Goal: Task Accomplishment & Management: Manage account settings

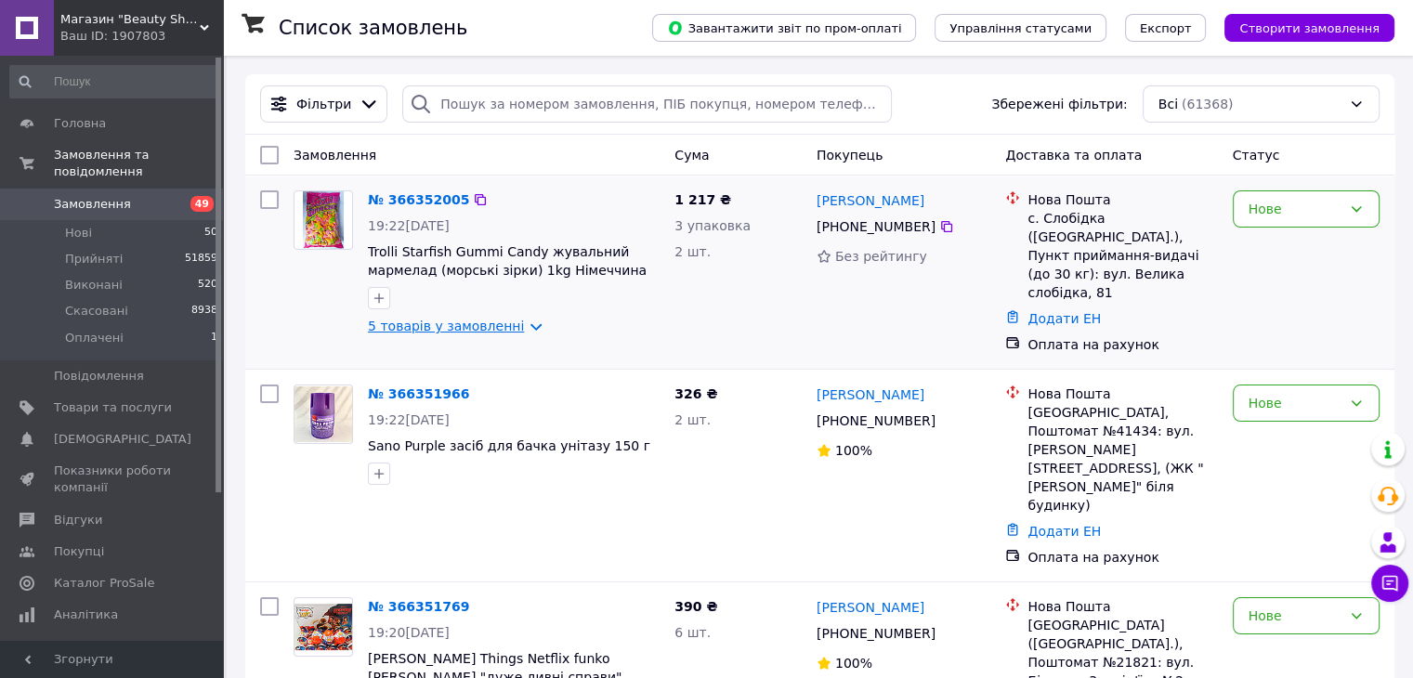
click at [461, 334] on link "5 товарів у замовленні" at bounding box center [446, 326] width 156 height 15
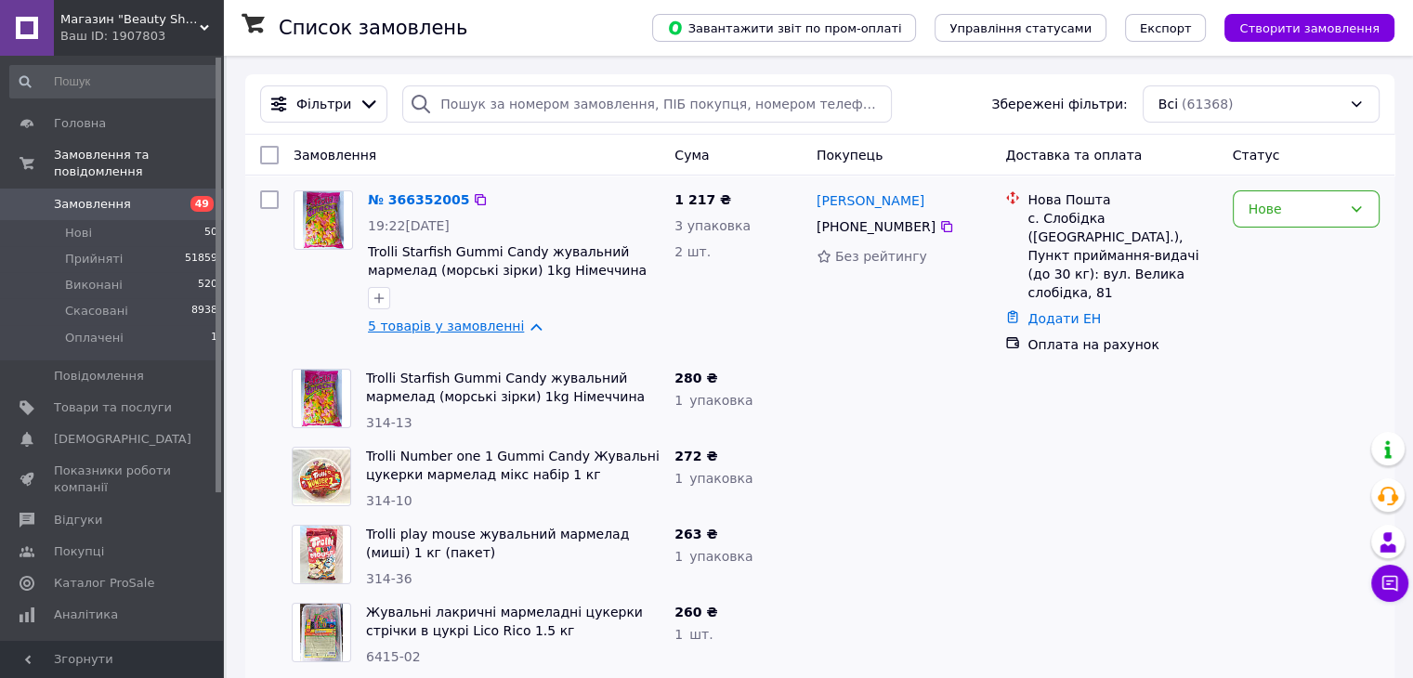
click at [477, 328] on link "5 товарів у замовленні" at bounding box center [446, 326] width 156 height 15
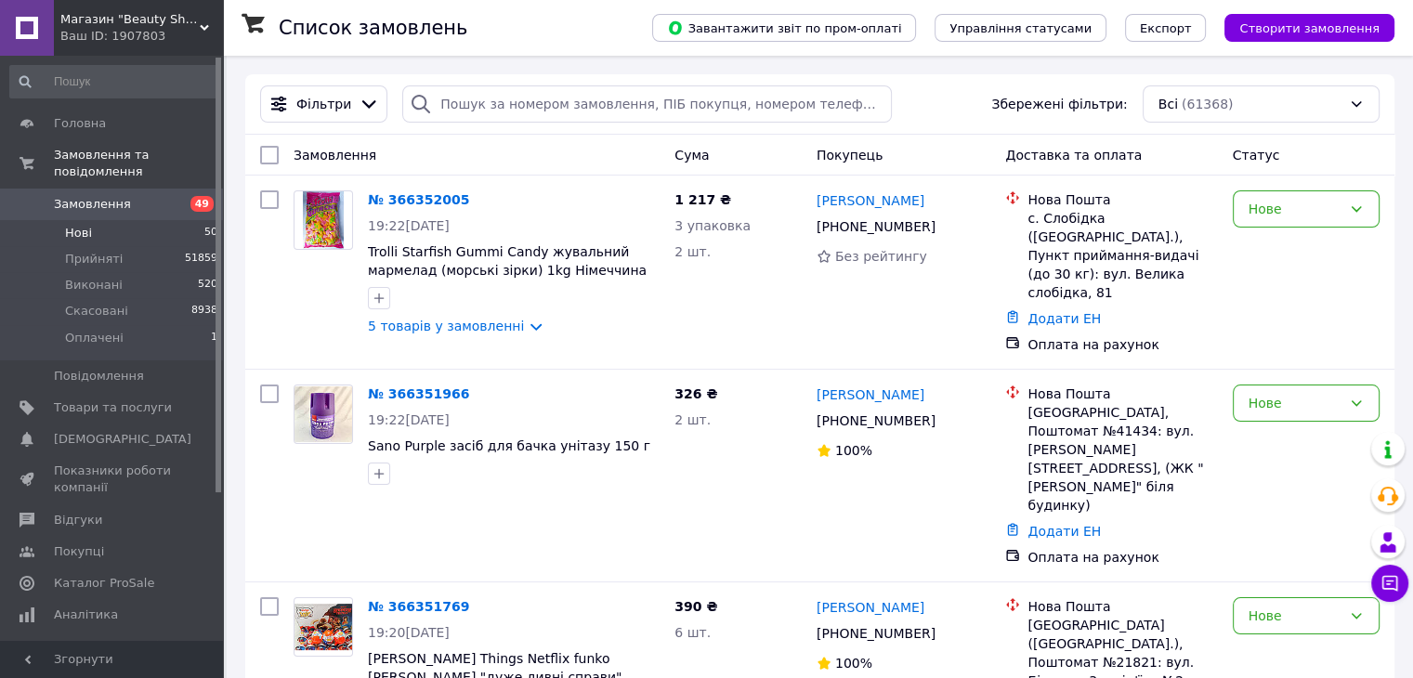
click at [76, 224] on li "Нові 50" at bounding box center [114, 233] width 229 height 26
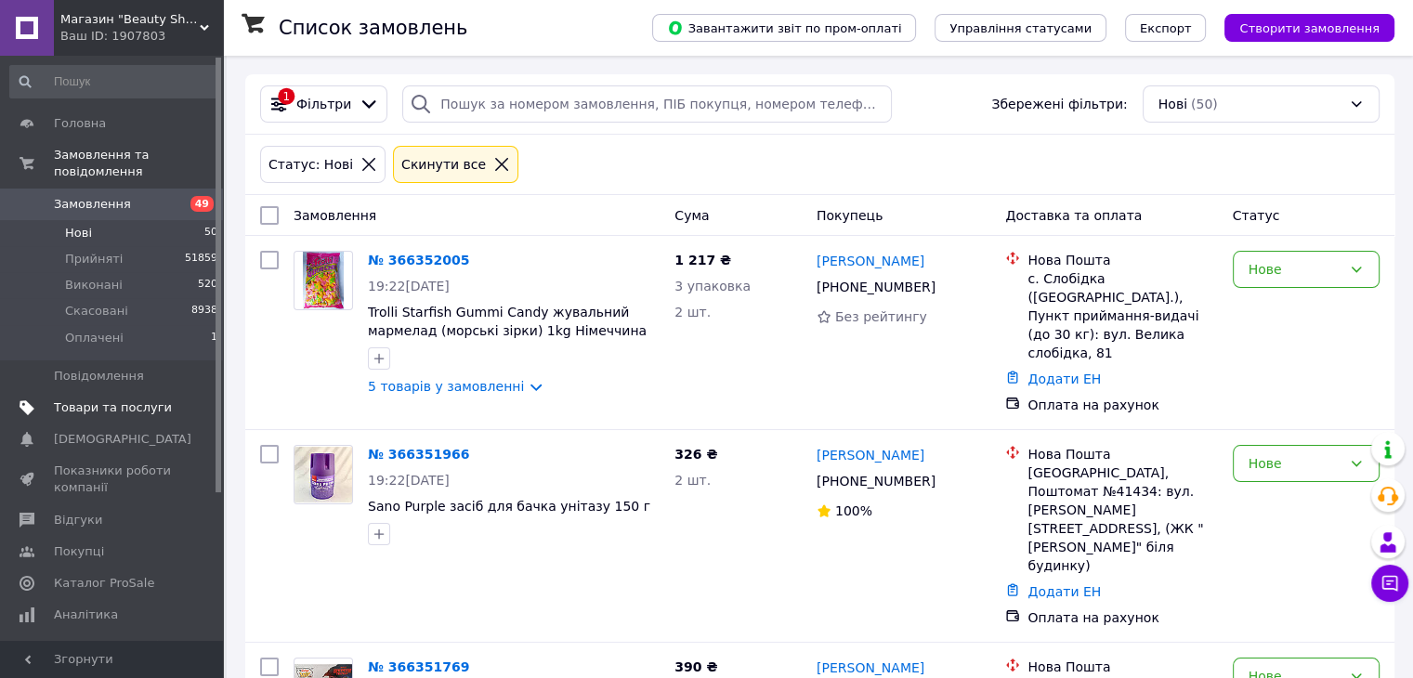
click at [94, 392] on link "Товари та послуги" at bounding box center [114, 408] width 229 height 32
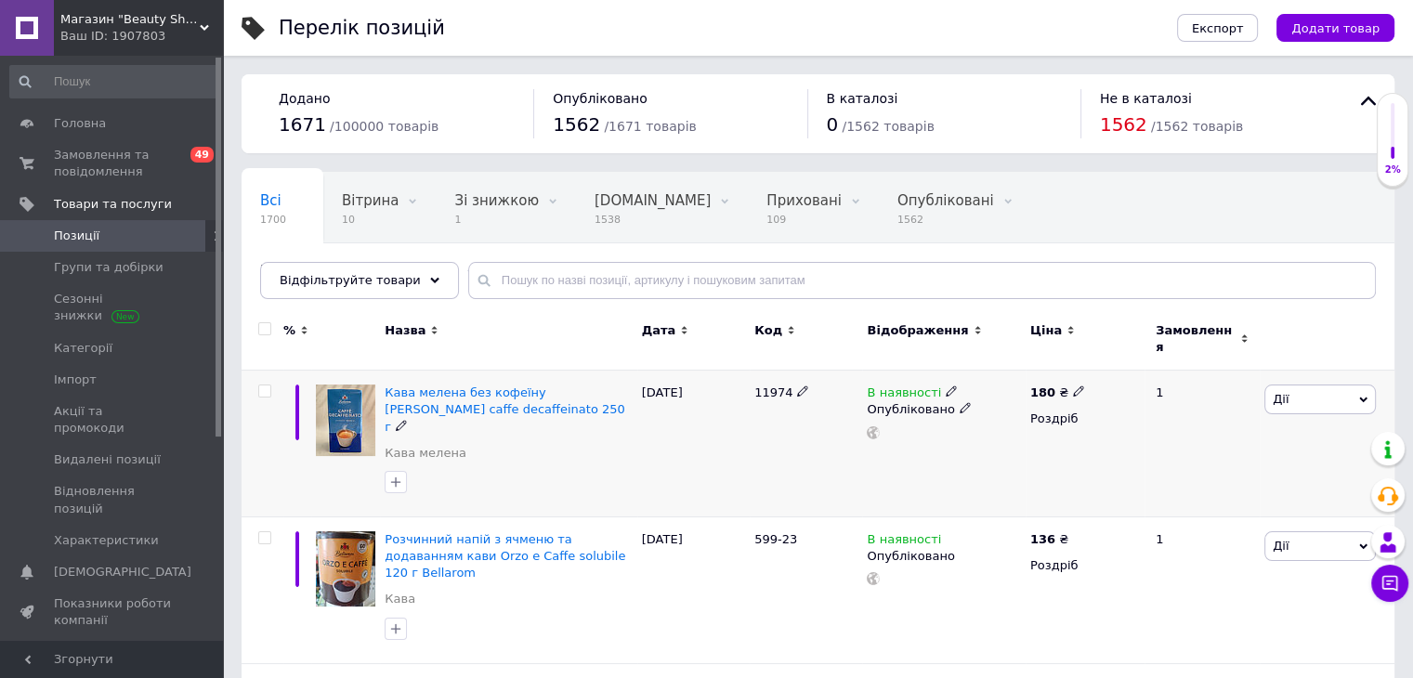
scroll to position [186, 0]
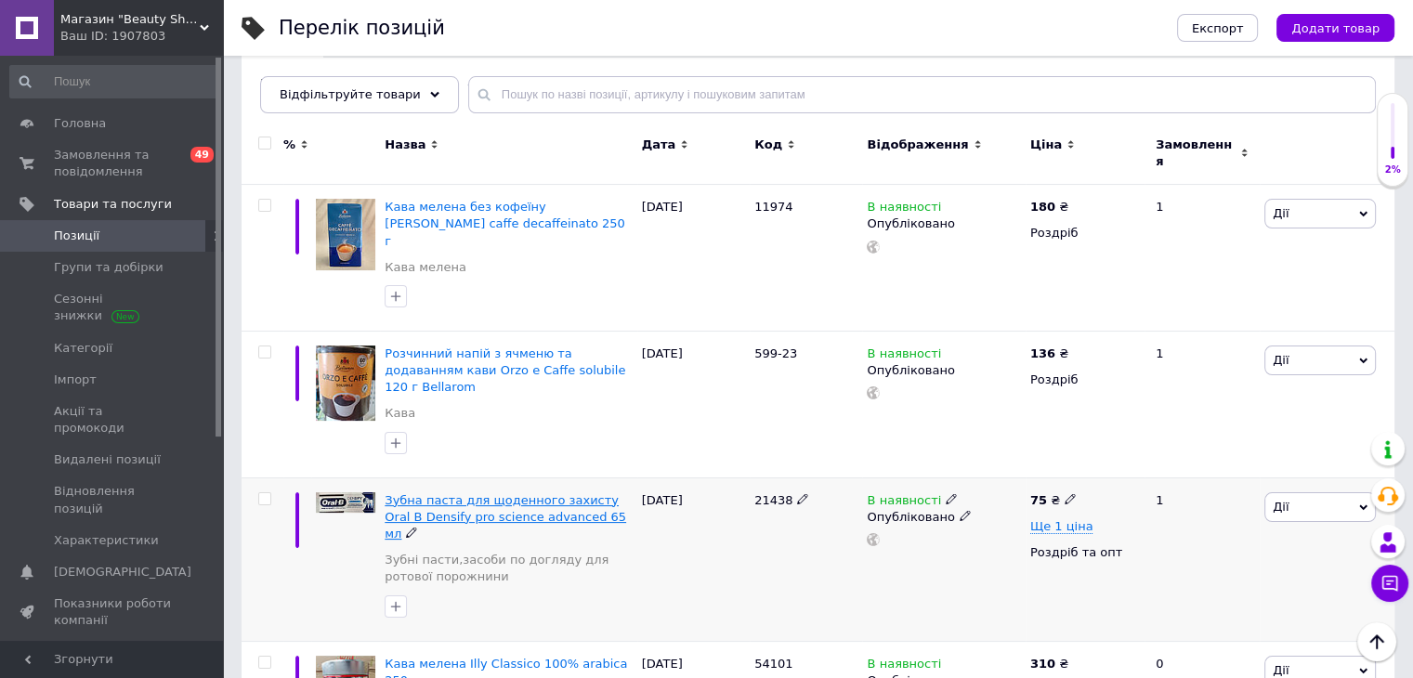
click at [438, 493] on span "Зубна паста для щоденного захисту Oral B Densify pro science advanced 65 мл" at bounding box center [506, 516] width 242 height 47
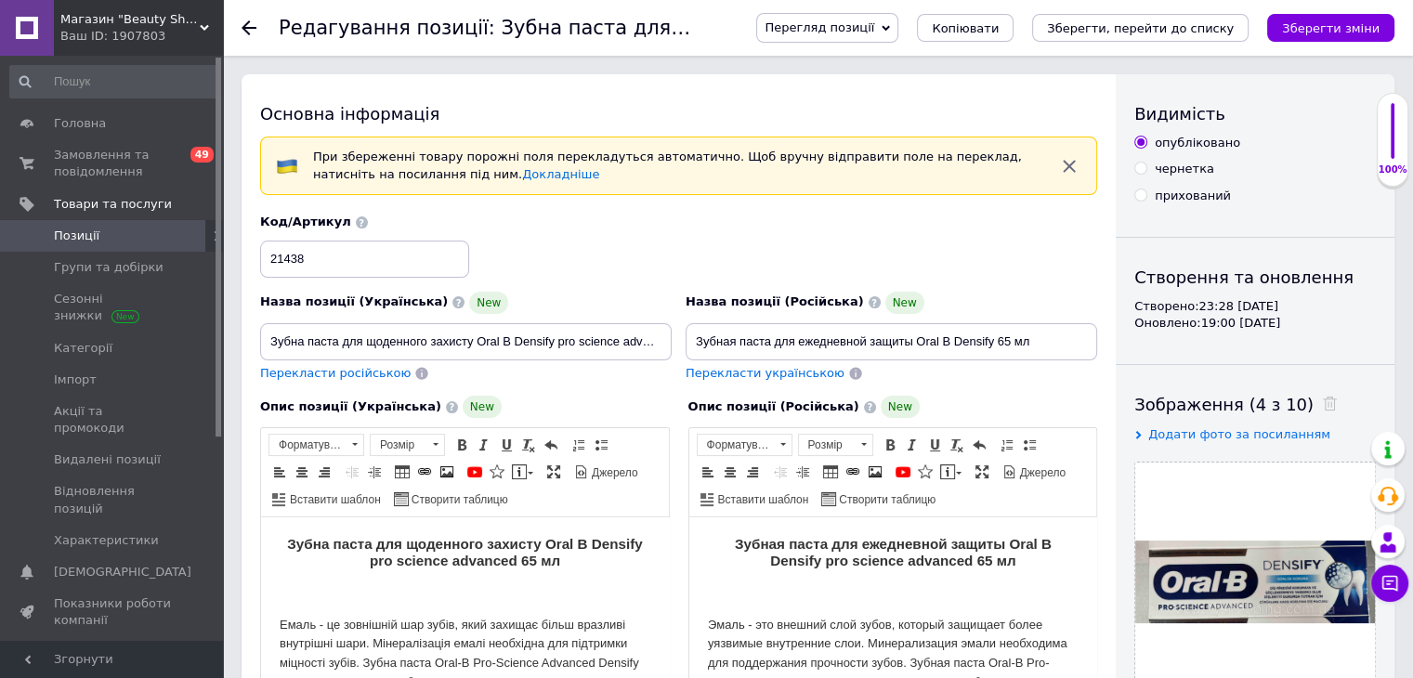
scroll to position [372, 0]
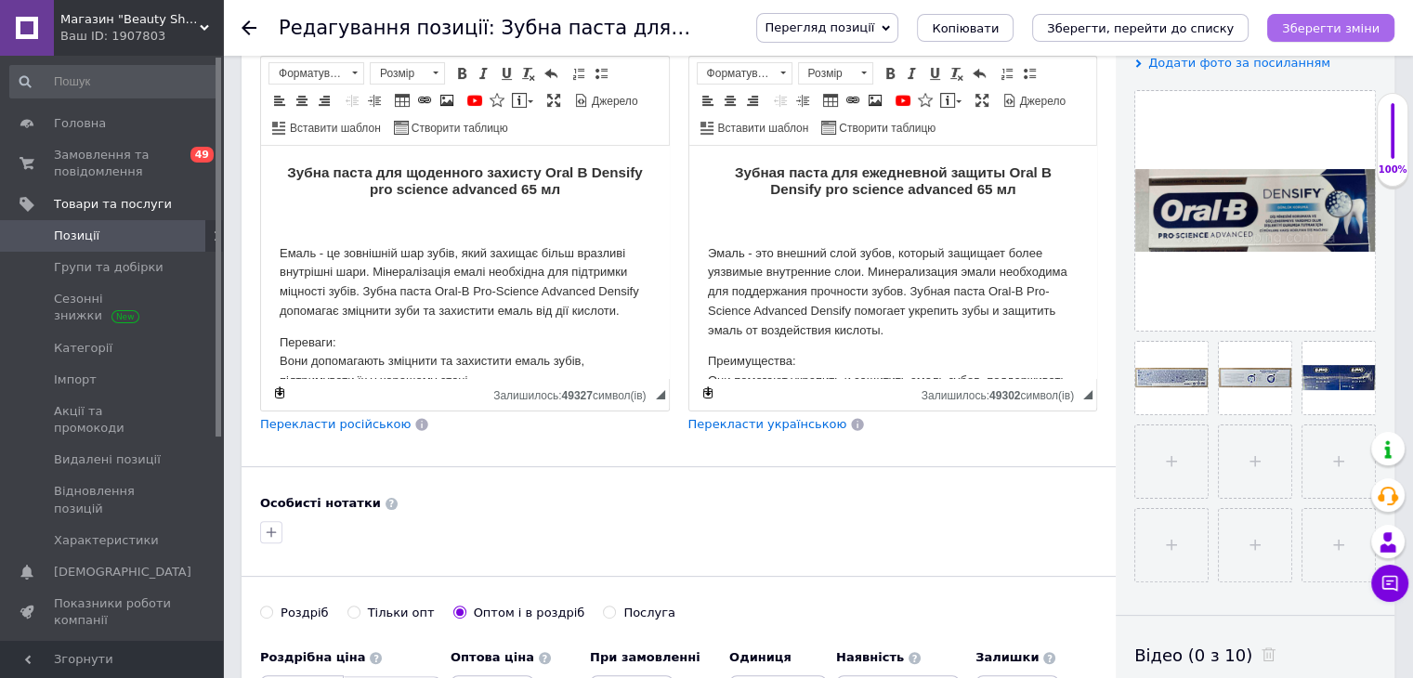
click at [1346, 23] on icon "Зберегти зміни" at bounding box center [1331, 28] width 98 height 14
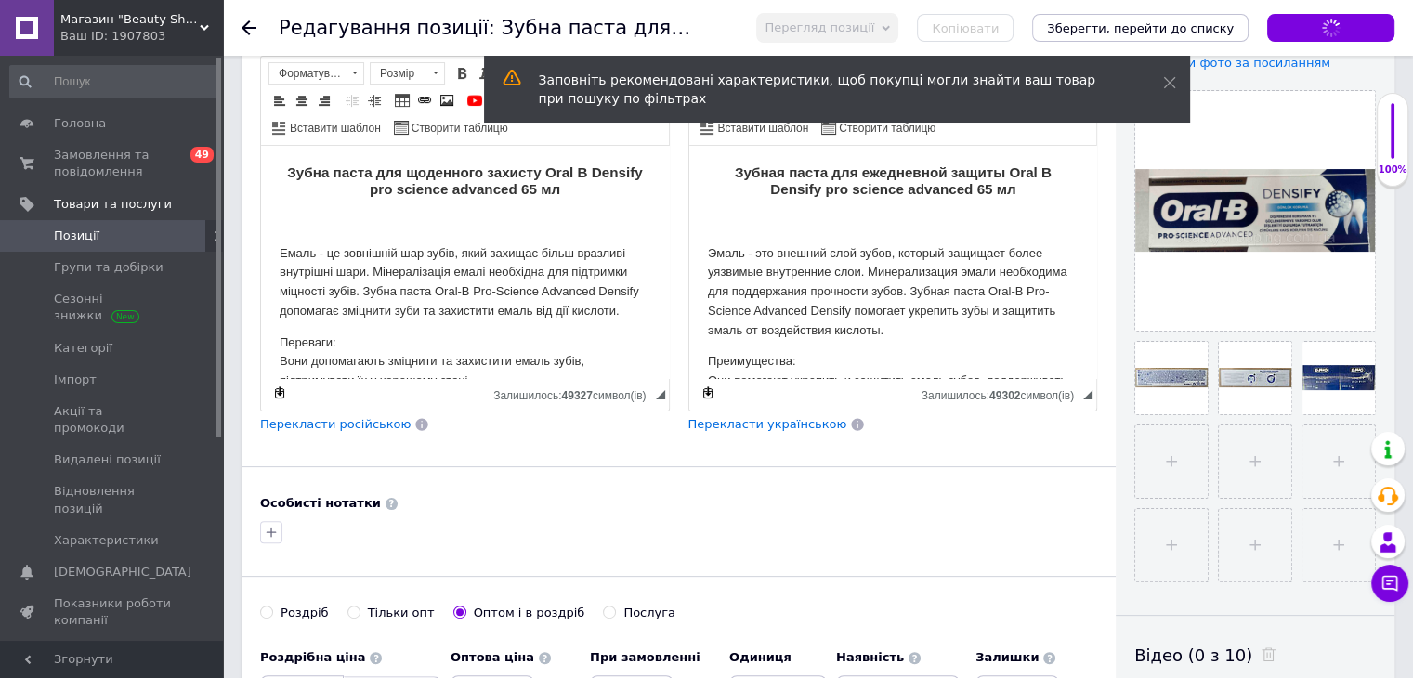
scroll to position [0, 0]
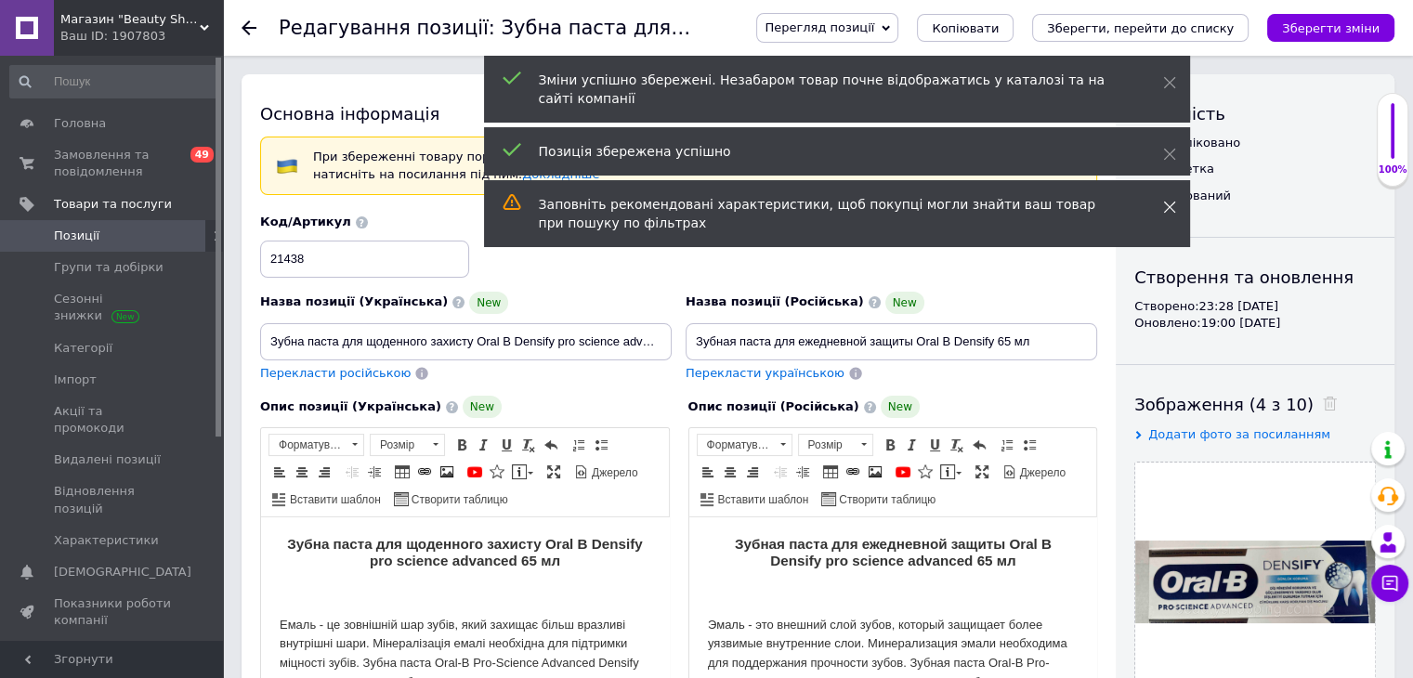
click at [1170, 202] on use at bounding box center [1169, 208] width 12 height 12
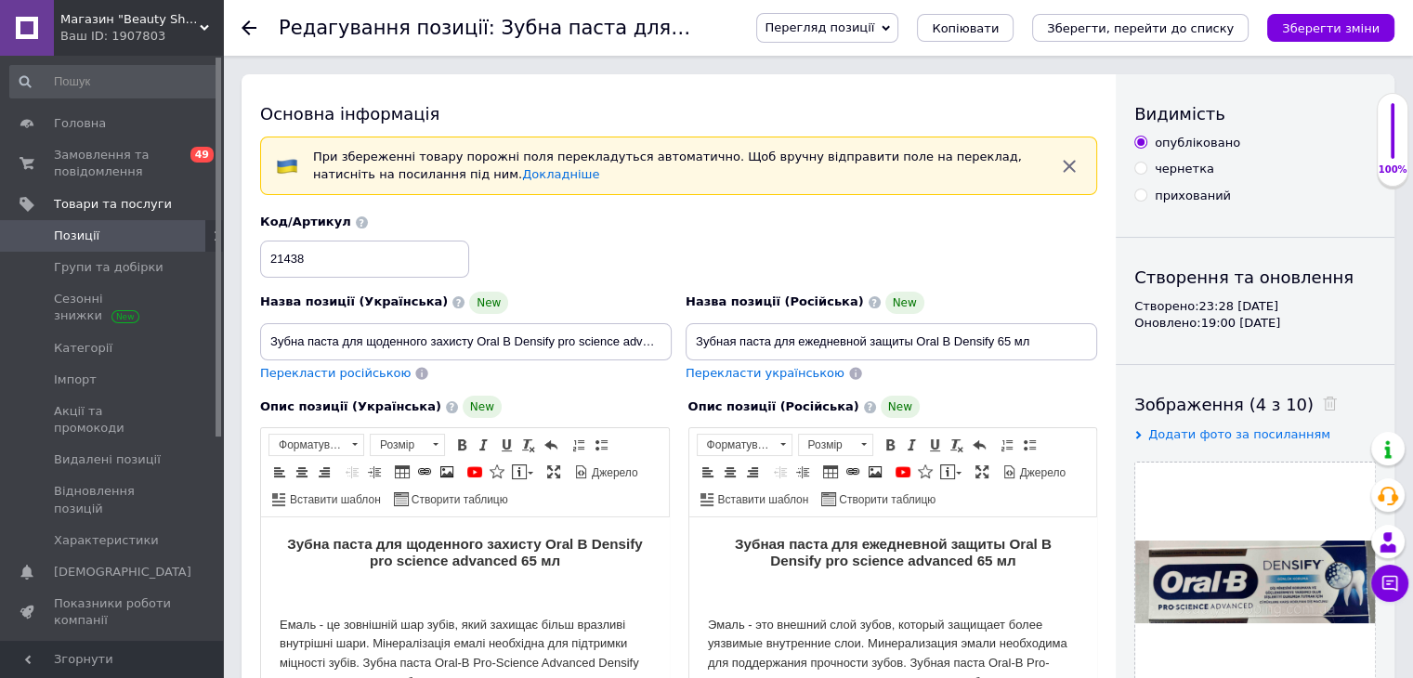
click at [870, 26] on span "Перегляд позиції" at bounding box center [820, 27] width 110 height 14
click at [894, 63] on li "Зберегти та переглянути на сайті" at bounding box center [902, 63] width 291 height 26
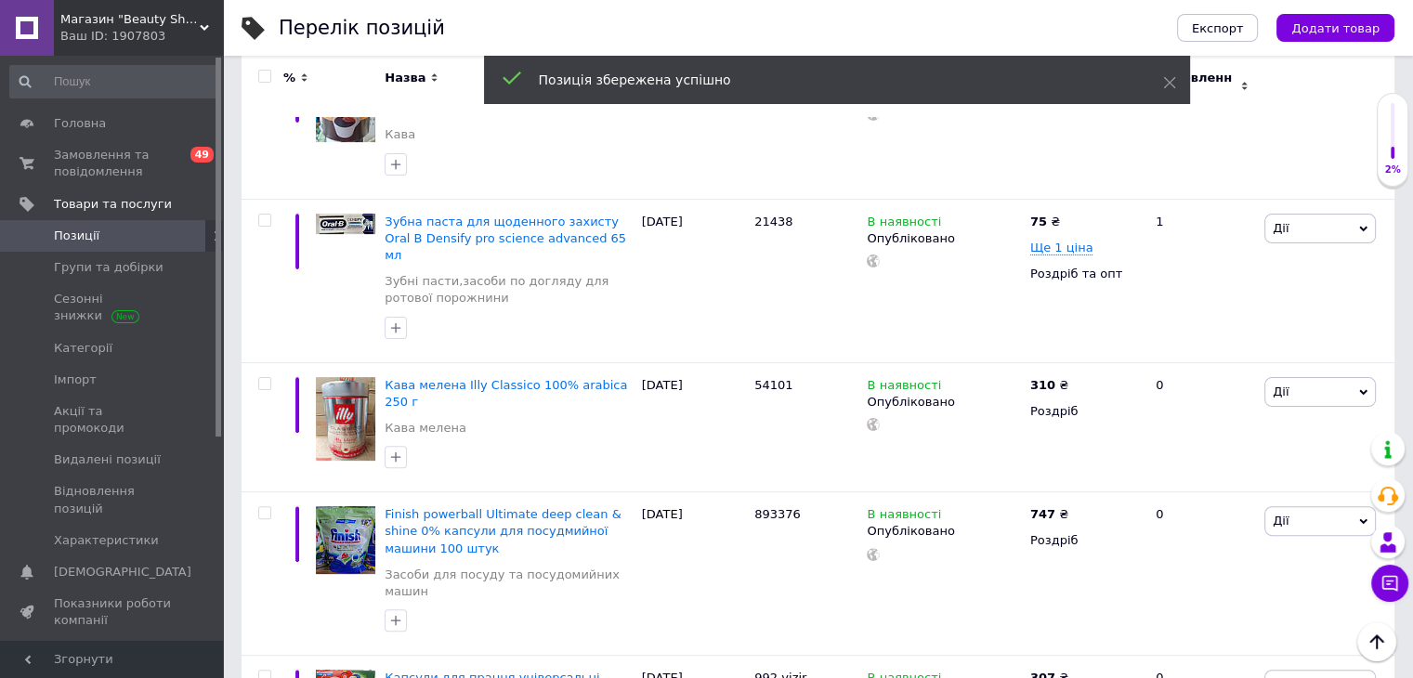
scroll to position [557, 0]
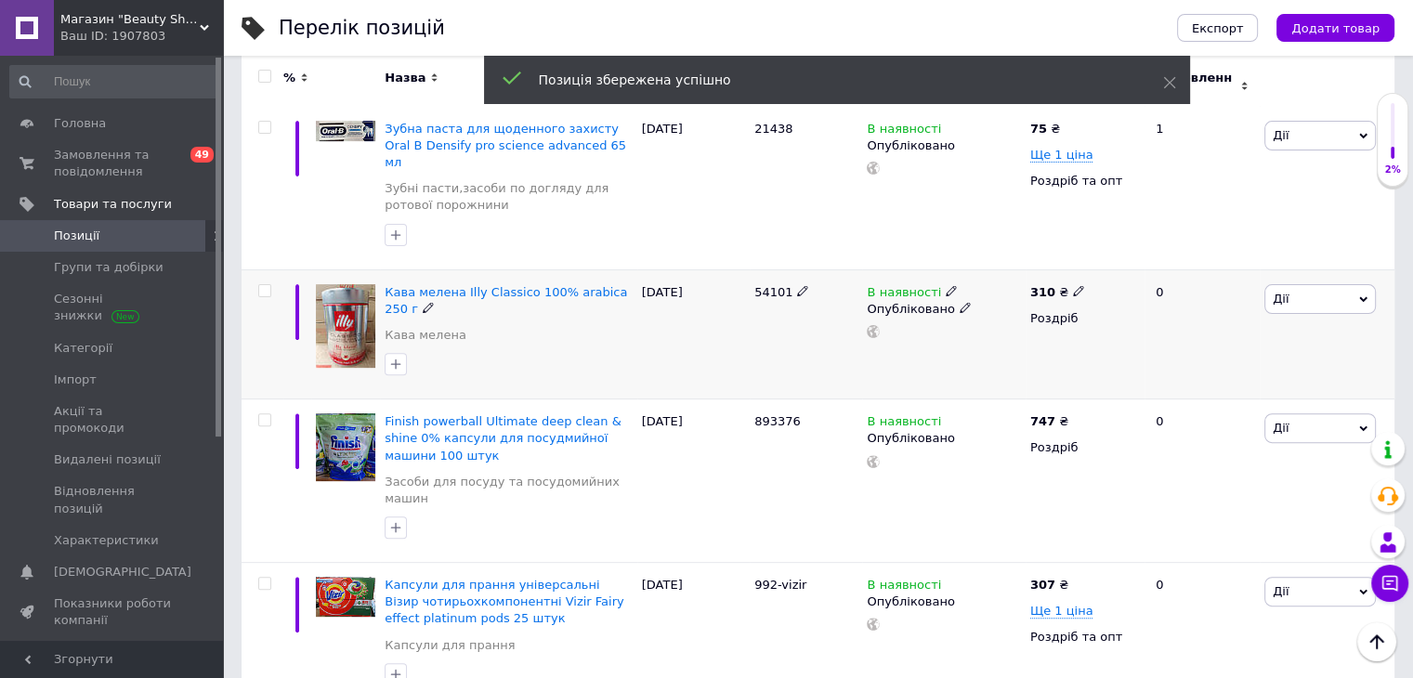
click at [1074, 285] on icon at bounding box center [1078, 290] width 11 height 11
type input "309"
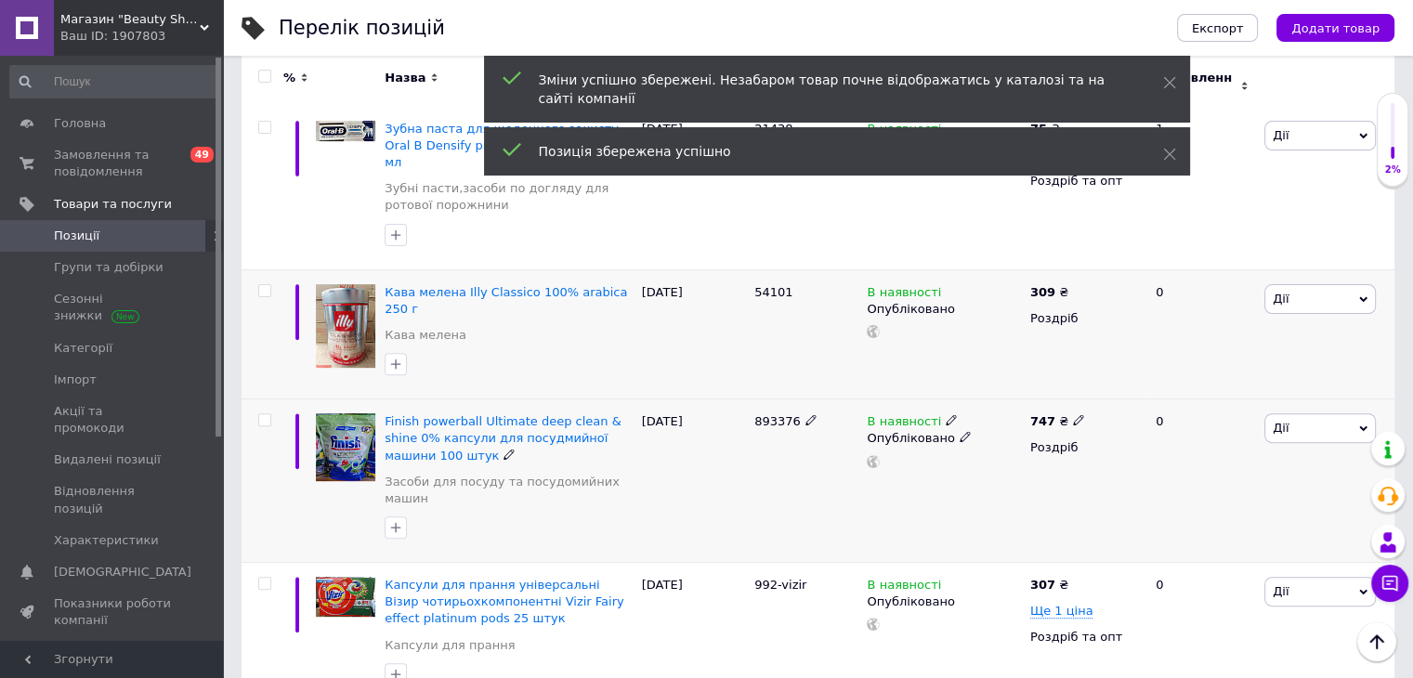
click at [1073, 414] on icon at bounding box center [1078, 419] width 11 height 11
type input "746"
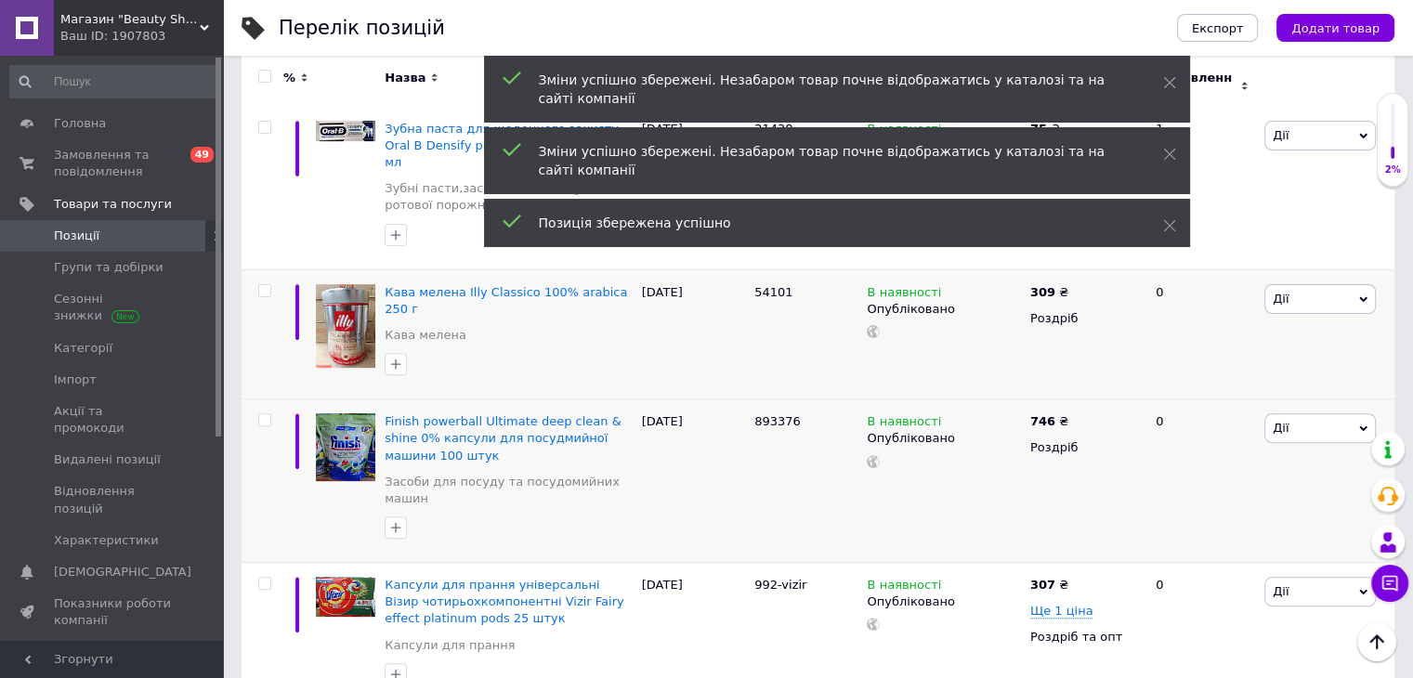
scroll to position [743, 0]
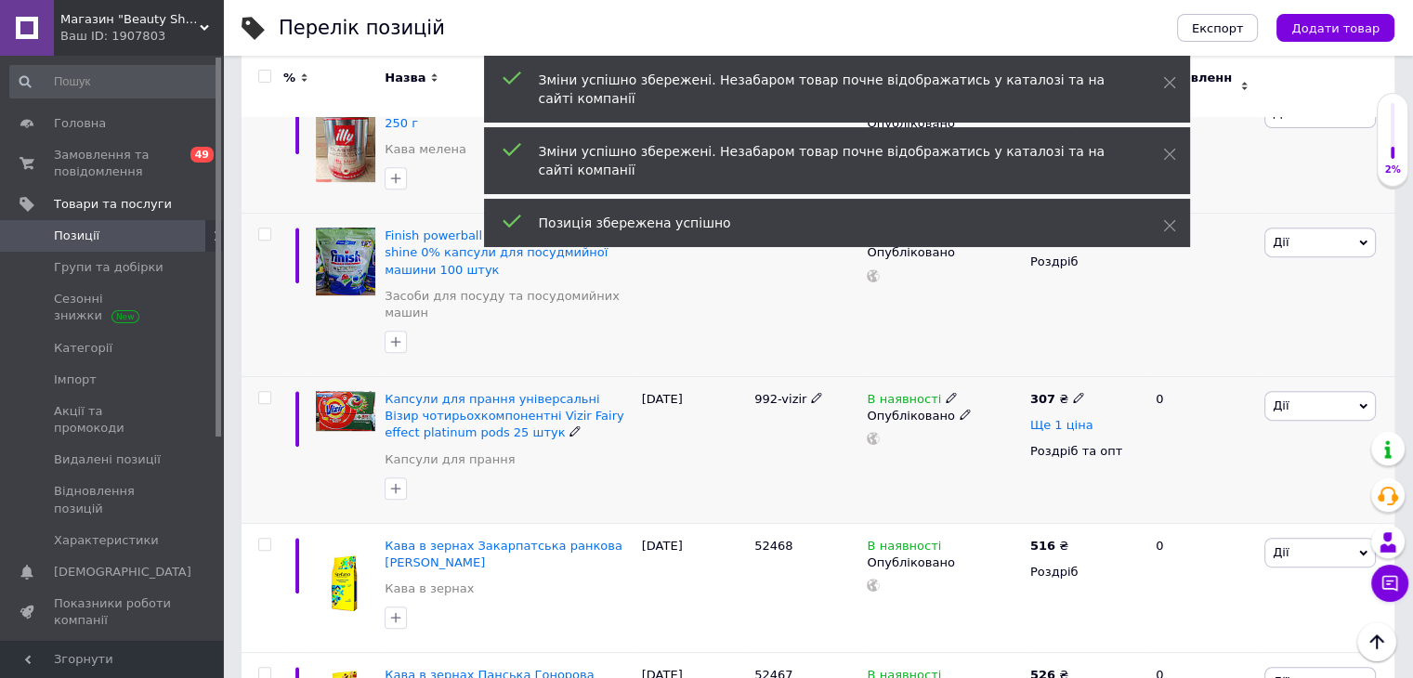
click at [1074, 418] on span "Ще 1 ціна" at bounding box center [1061, 425] width 63 height 15
click at [1073, 392] on icon at bounding box center [1078, 397] width 11 height 11
type input "306"
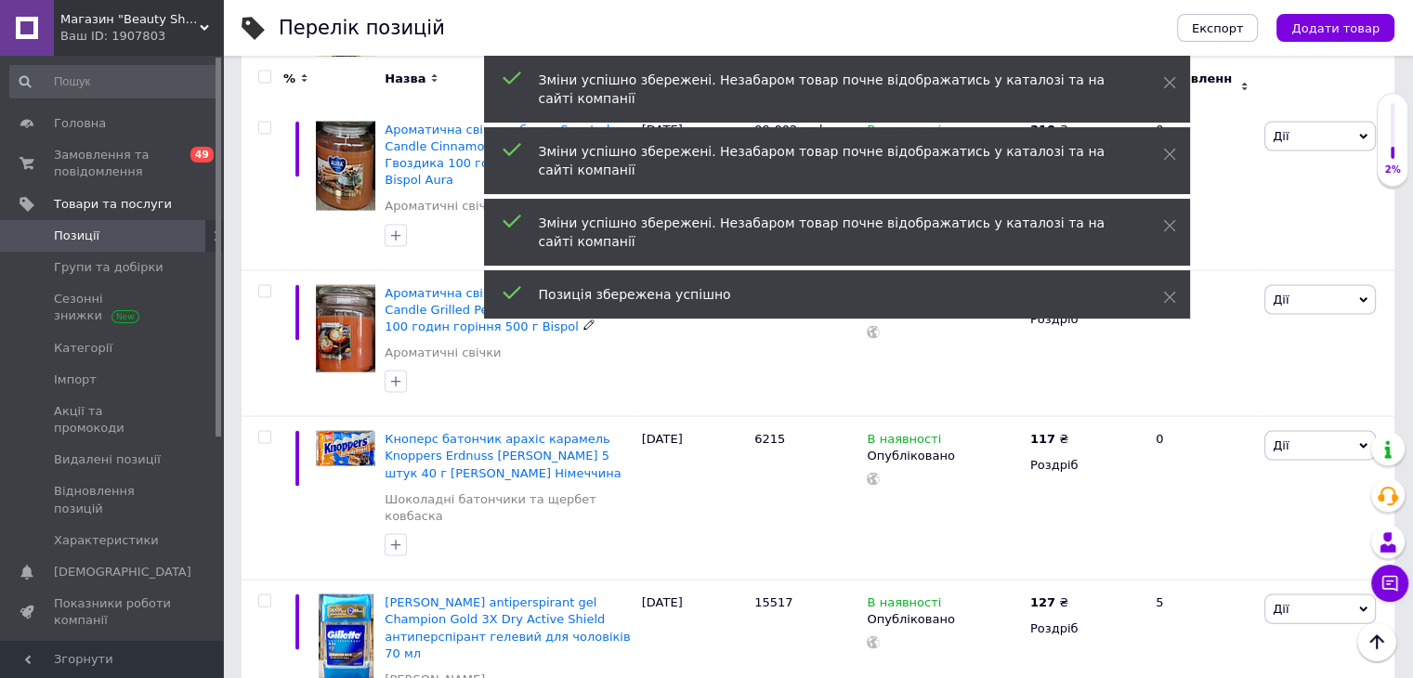
scroll to position [3902, 0]
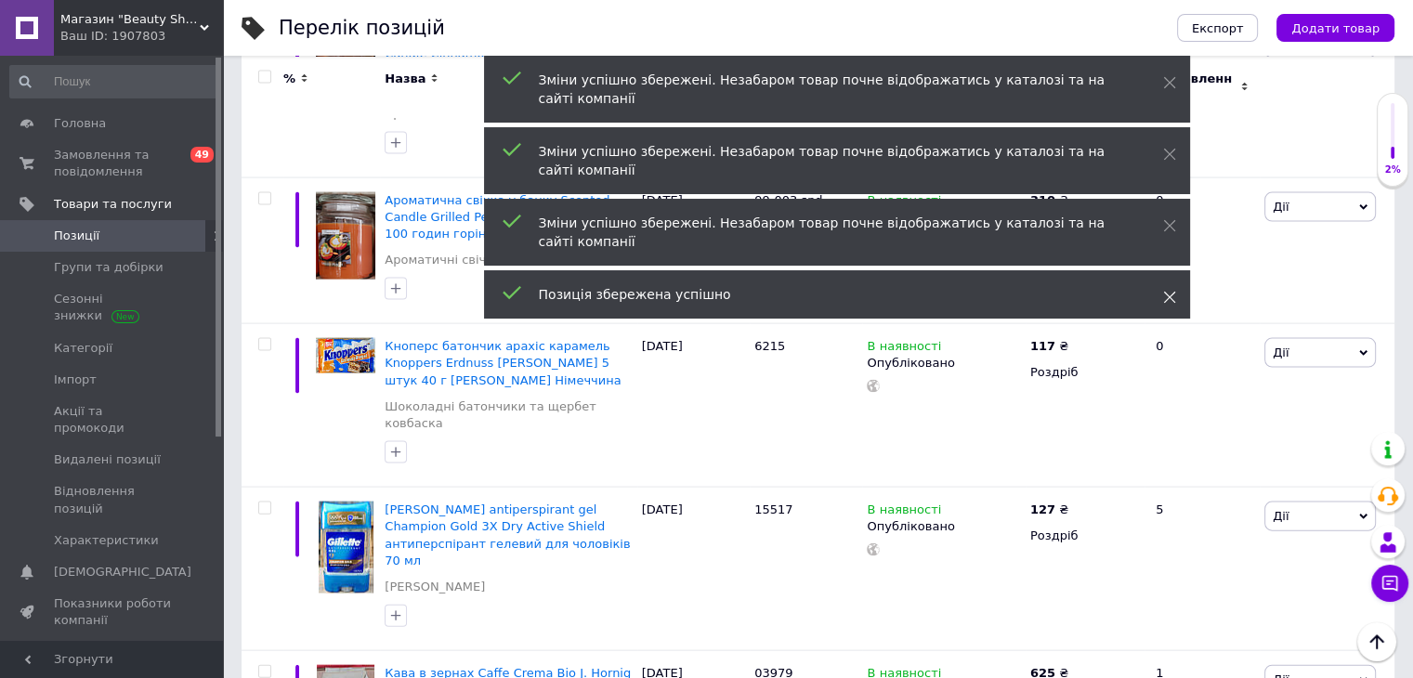
click at [1174, 291] on icon at bounding box center [1169, 297] width 13 height 13
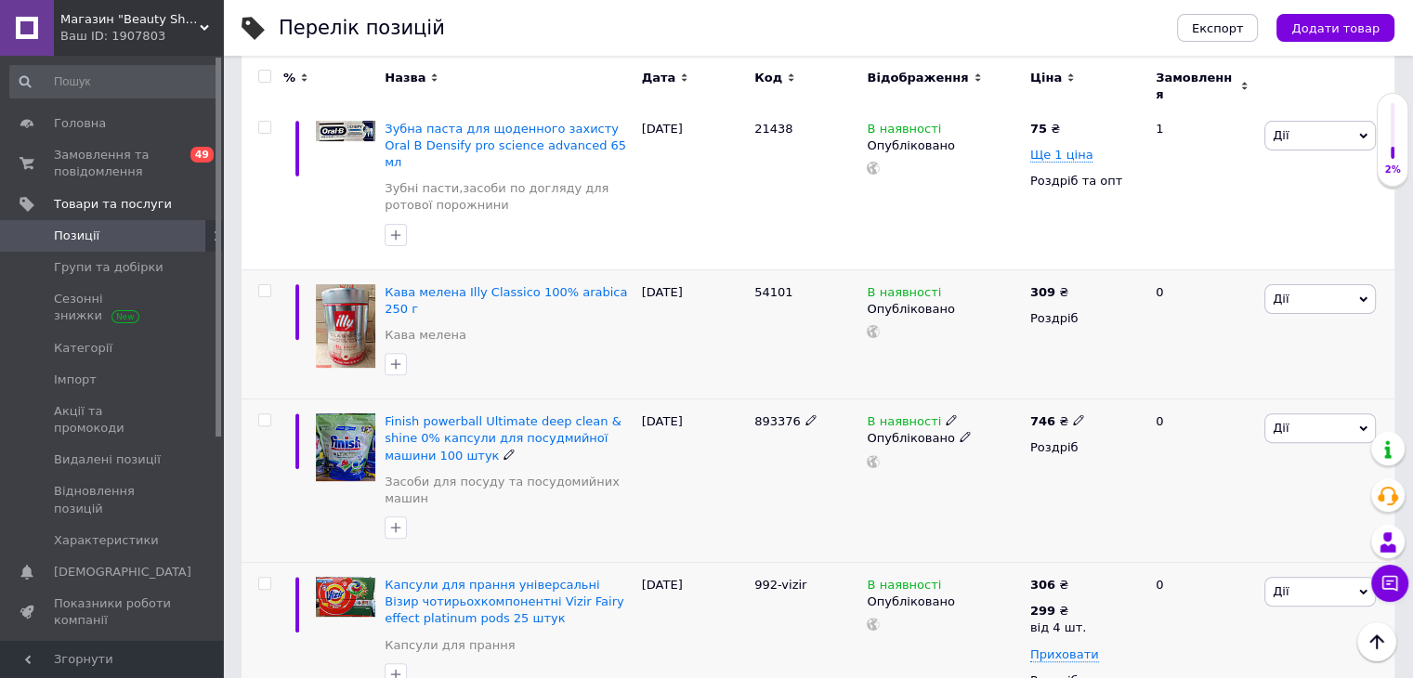
scroll to position [0, 0]
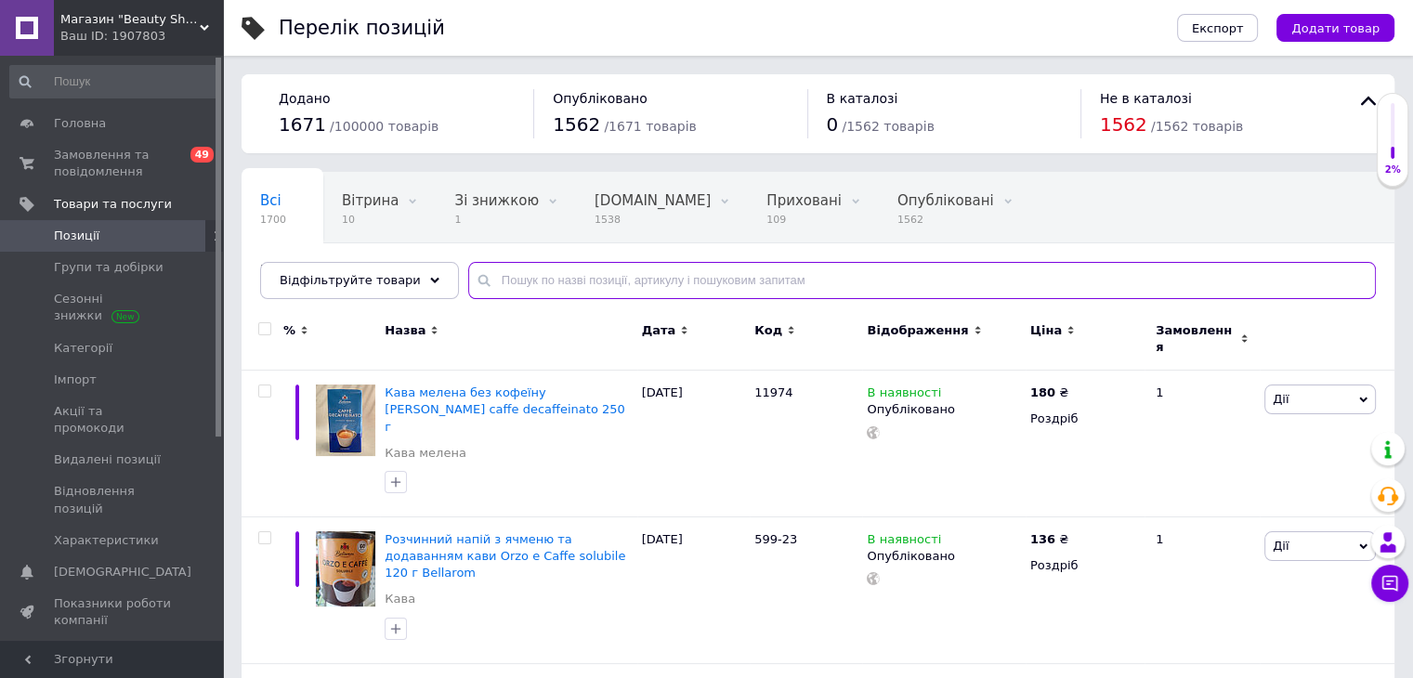
click at [650, 295] on input "text" at bounding box center [922, 280] width 908 height 37
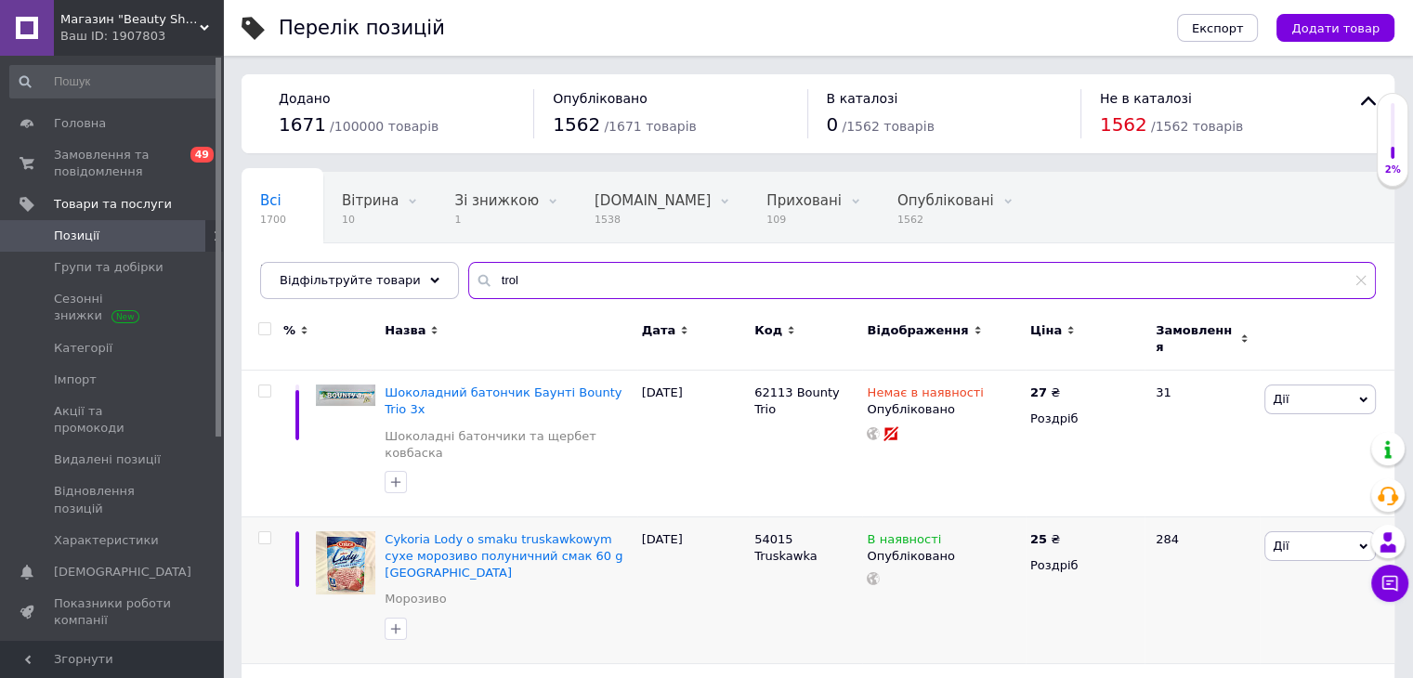
scroll to position [372, 0]
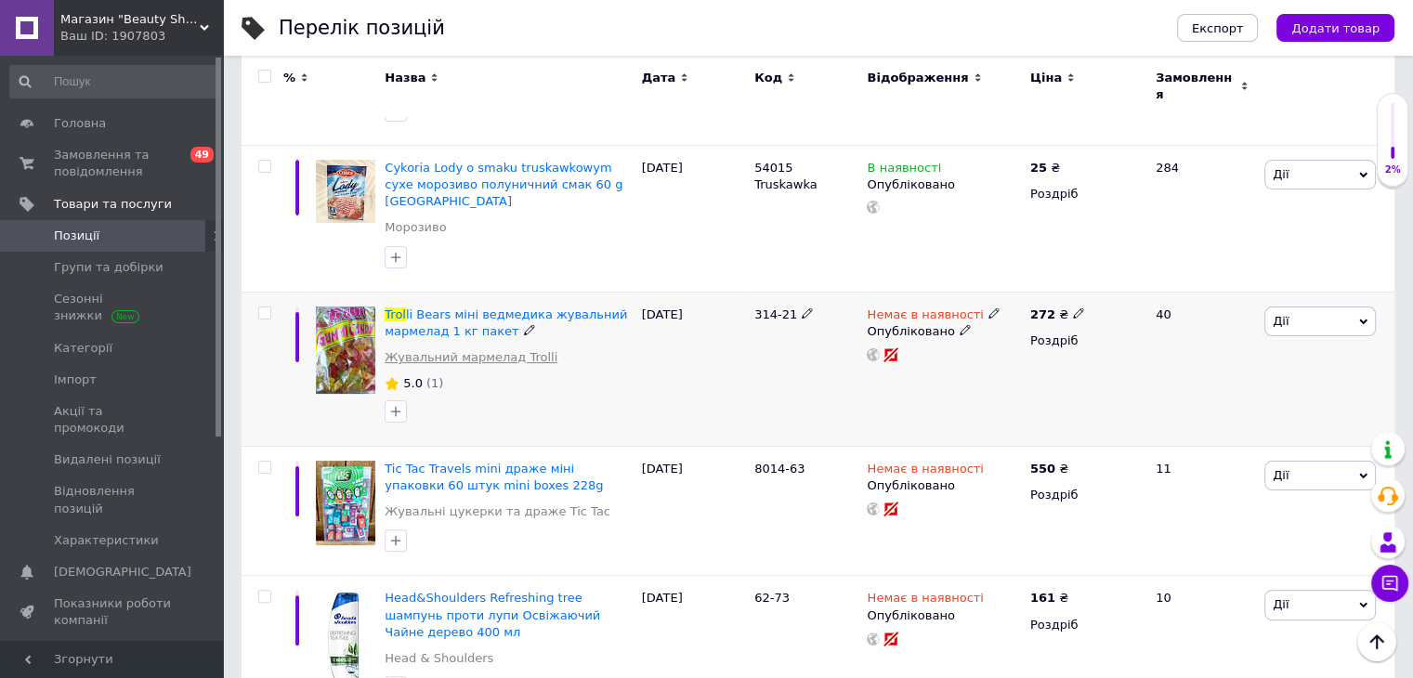
type input "trol"
click at [478, 349] on link "Жувальний мармелад Trolli" at bounding box center [471, 357] width 173 height 17
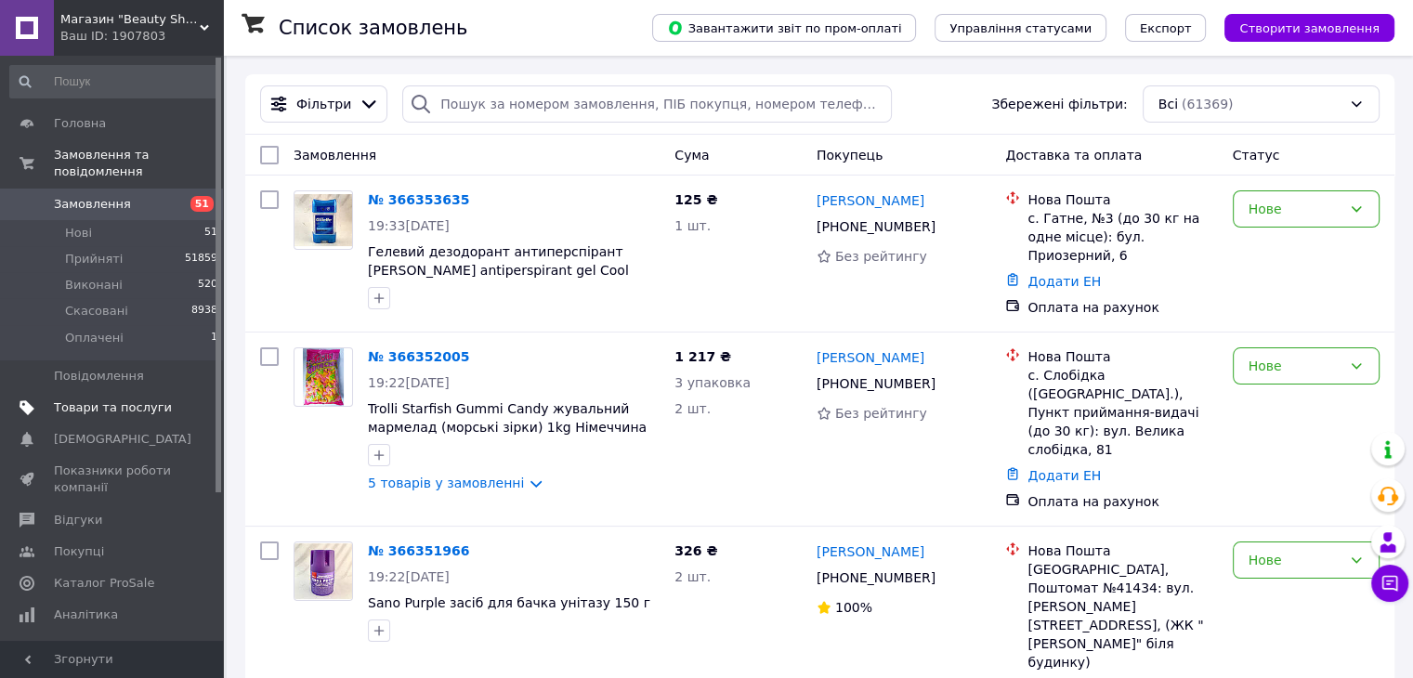
click at [152, 399] on span "Товари та послуги" at bounding box center [113, 407] width 118 height 17
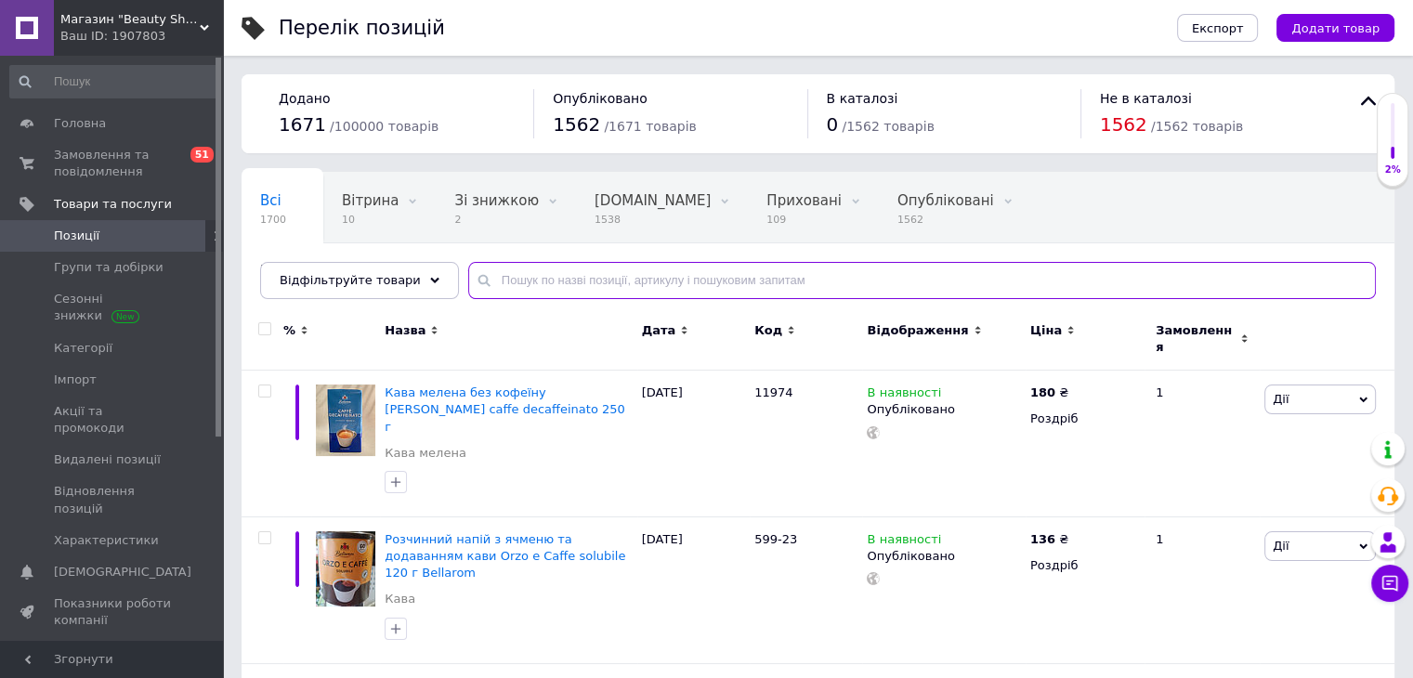
click at [670, 277] on input "text" at bounding box center [922, 280] width 908 height 37
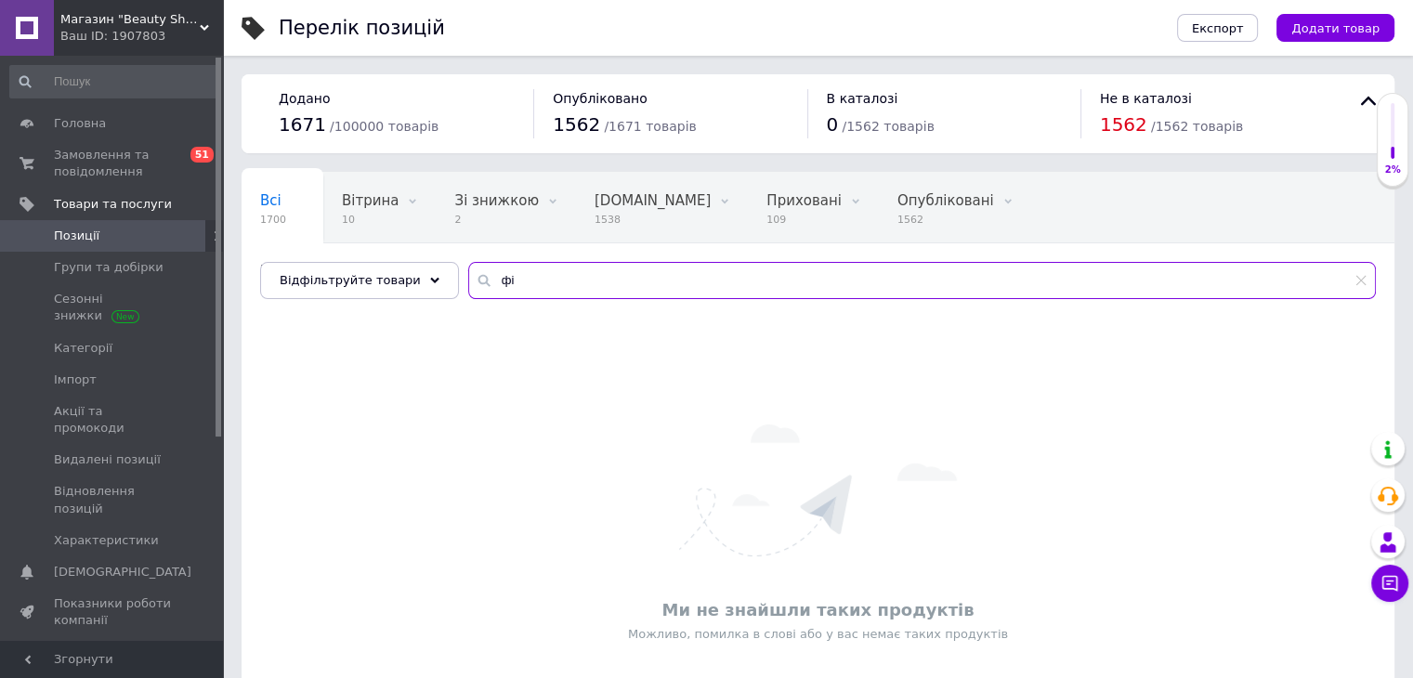
type input "ф"
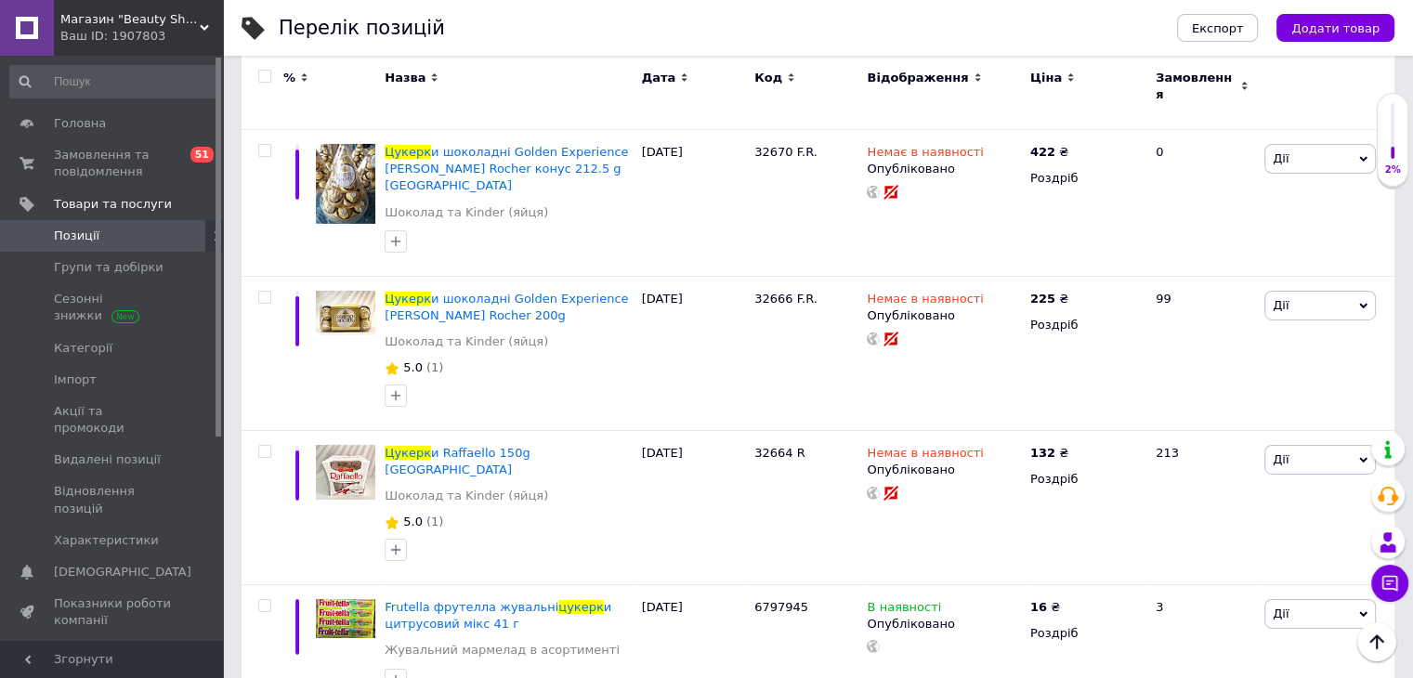
scroll to position [6410, 0]
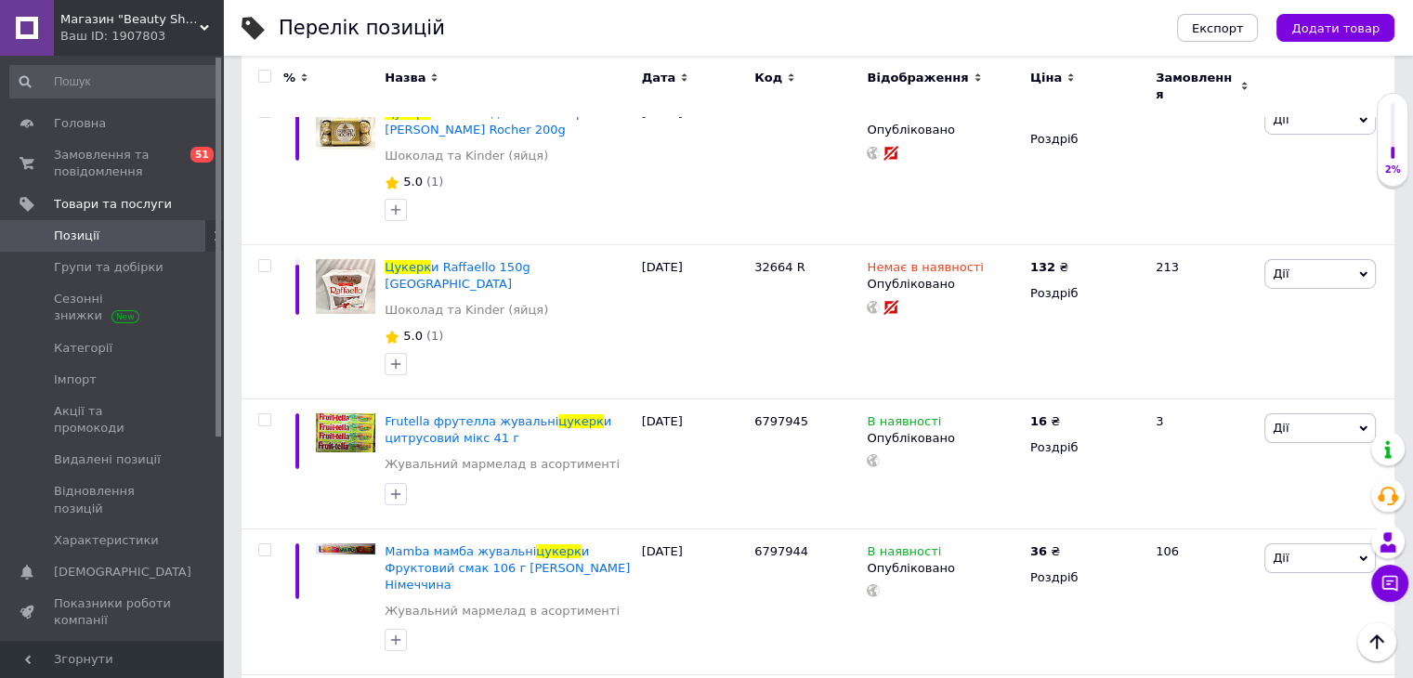
type input "цукерк"
type input "11"
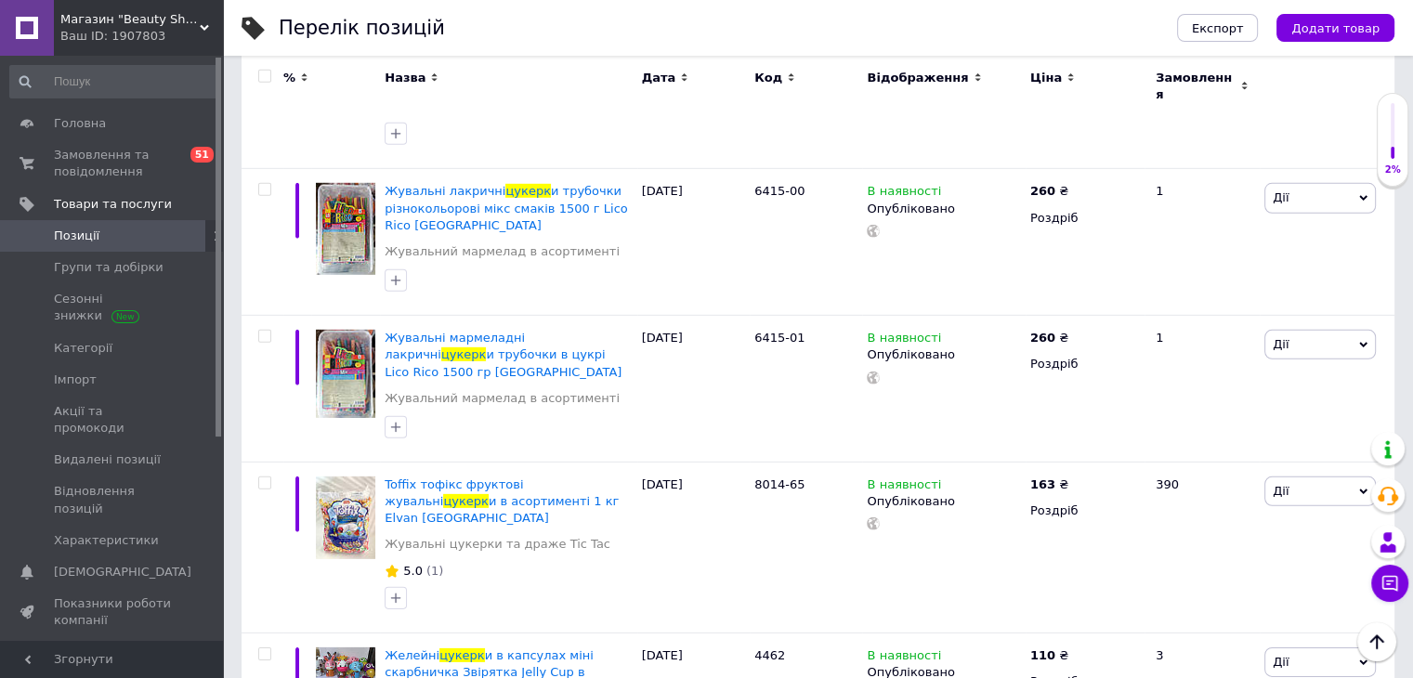
scroll to position [5481, 0]
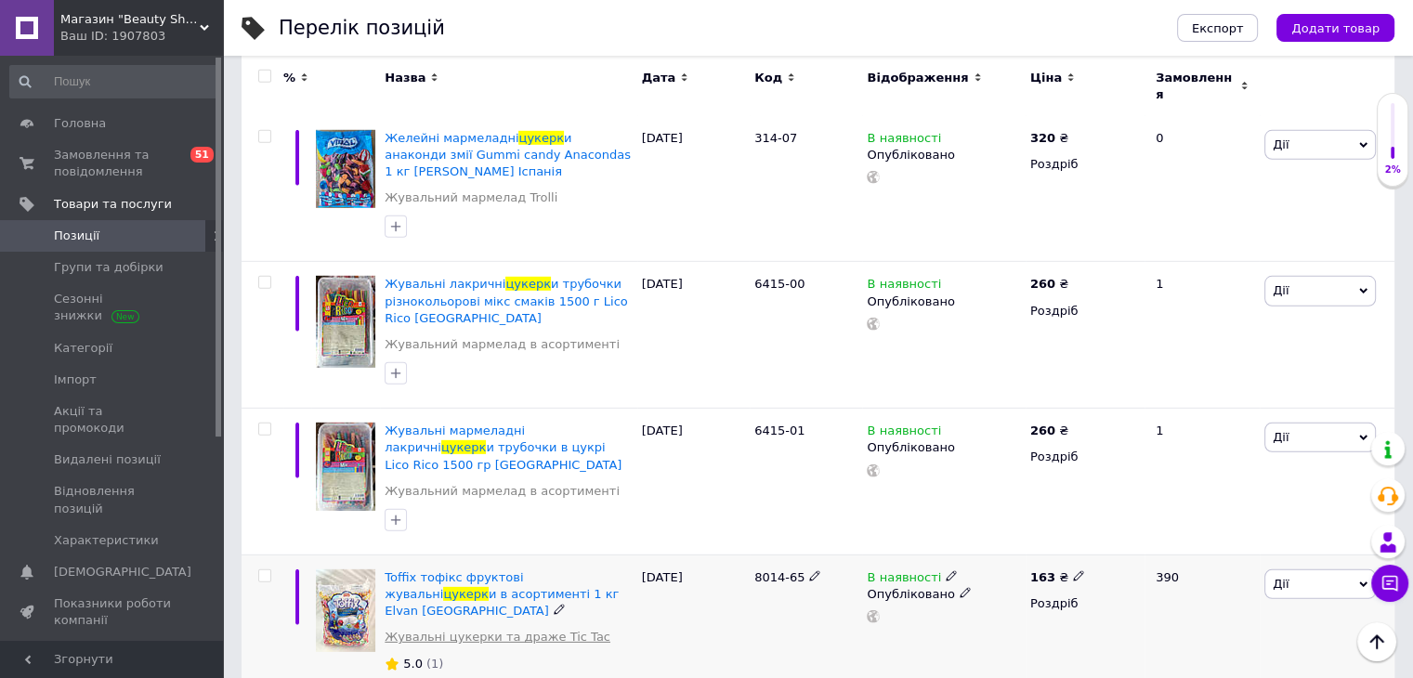
click at [438, 629] on link "Жувальні цукерки та драже Tic Tac" at bounding box center [498, 637] width 226 height 17
